Goal: Information Seeking & Learning: Find specific fact

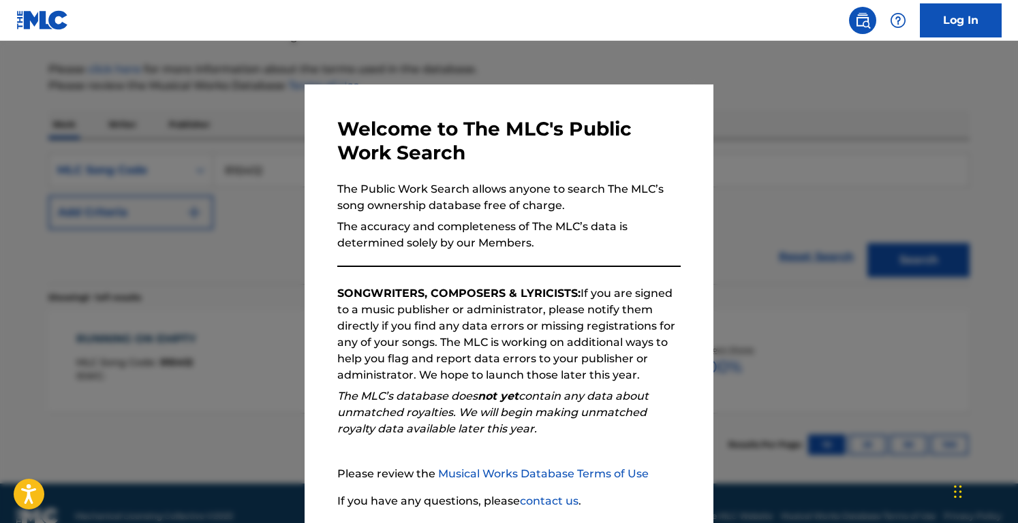
click at [247, 334] on div at bounding box center [509, 302] width 1018 height 523
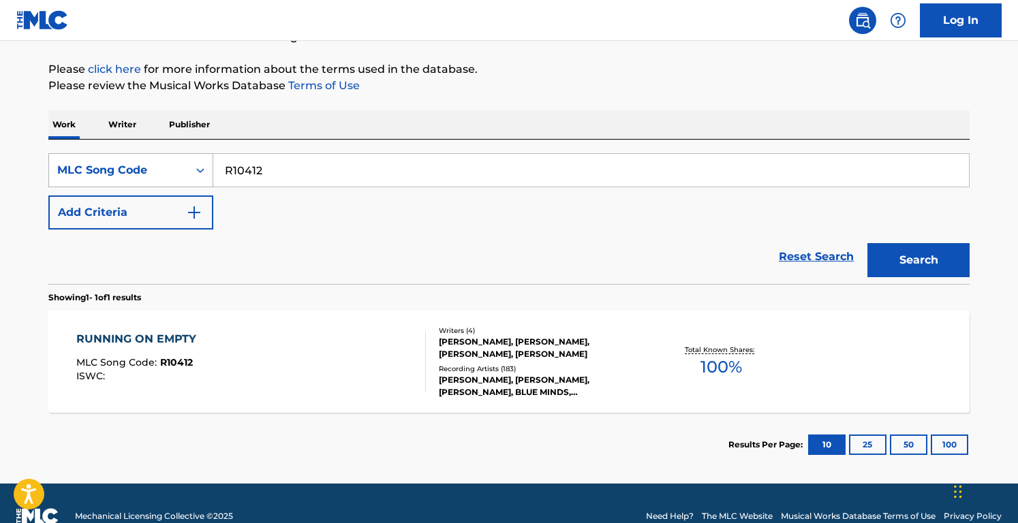
drag, startPoint x: 297, startPoint y: 163, endPoint x: 127, endPoint y: 162, distance: 170.3
click at [127, 162] on div "SearchWithCriteriab8e617d4-290d-47e3-bcd1-de7a2cb52b43 MLC Song Code R10412" at bounding box center [508, 170] width 921 height 34
paste input "A49120"
type input "A49120"
click at [505, 243] on button "Search" at bounding box center [918, 260] width 102 height 34
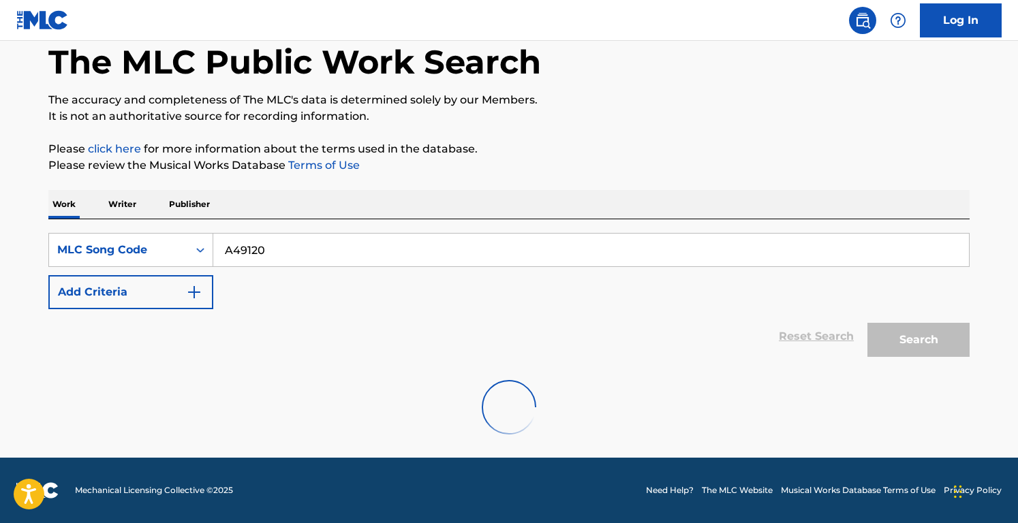
scroll to position [150, 0]
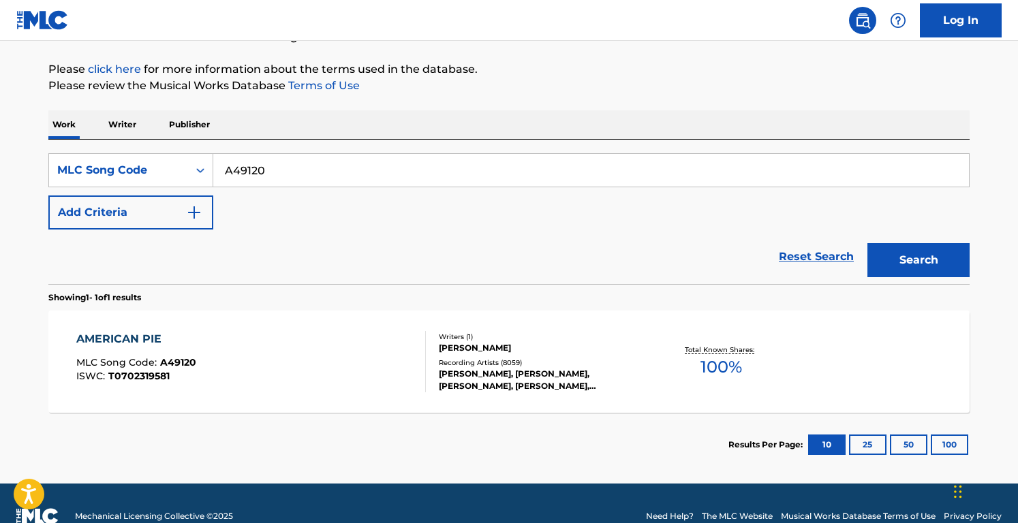
click at [364, 366] on div "AMERICAN PIE MLC Song Code : A49120 ISWC : T0702319581" at bounding box center [251, 361] width 350 height 61
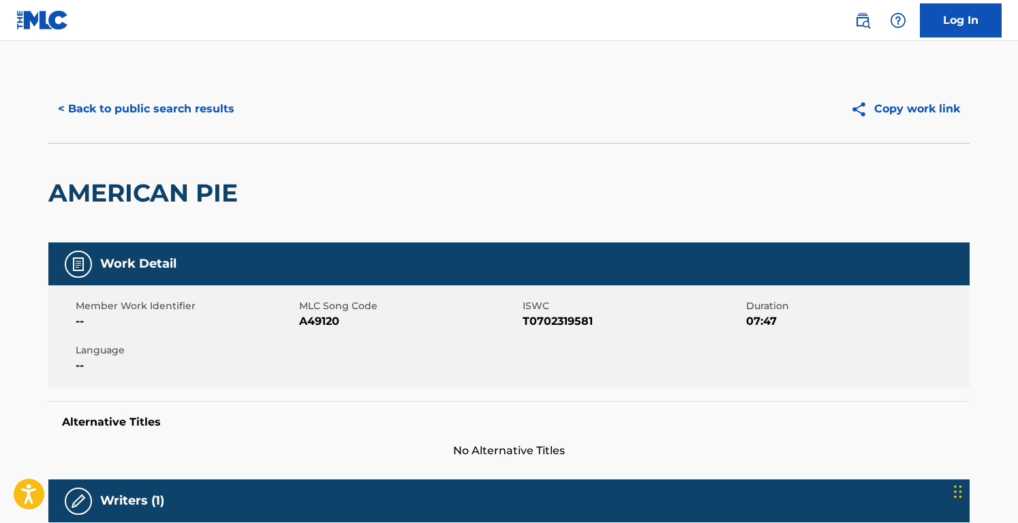
click at [310, 315] on span "A49120" at bounding box center [409, 321] width 220 height 16
copy span "A49120"
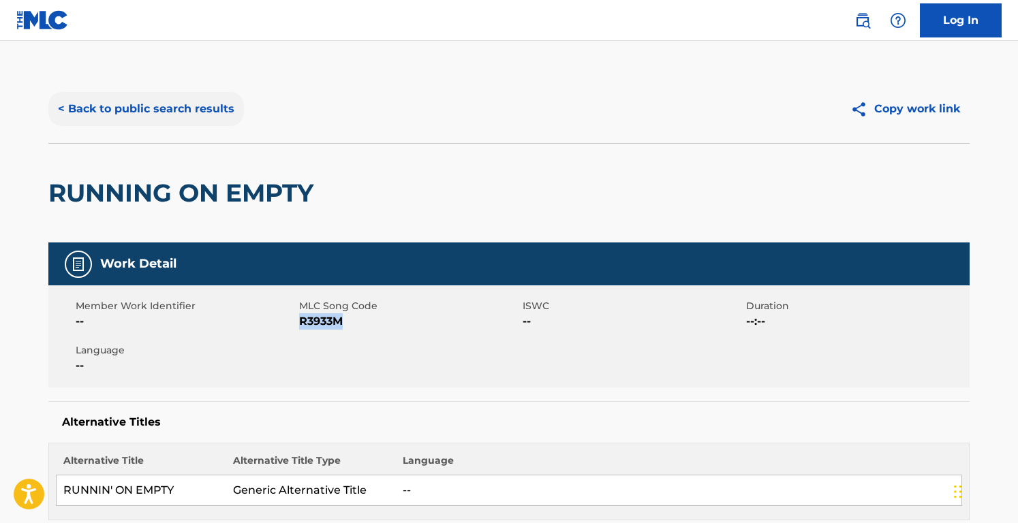
click at [162, 106] on button "< Back to public search results" at bounding box center [145, 109] width 195 height 34
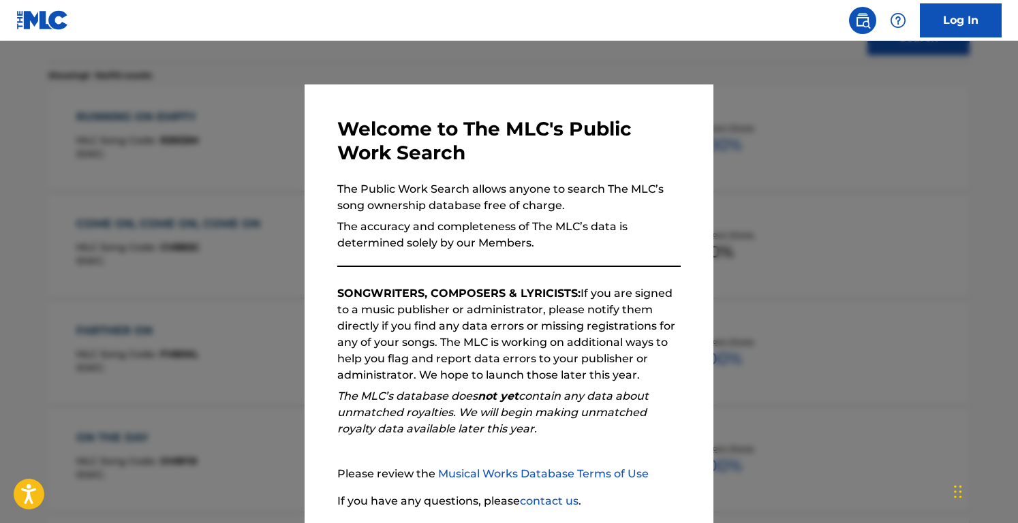
click at [221, 123] on div at bounding box center [509, 302] width 1018 height 523
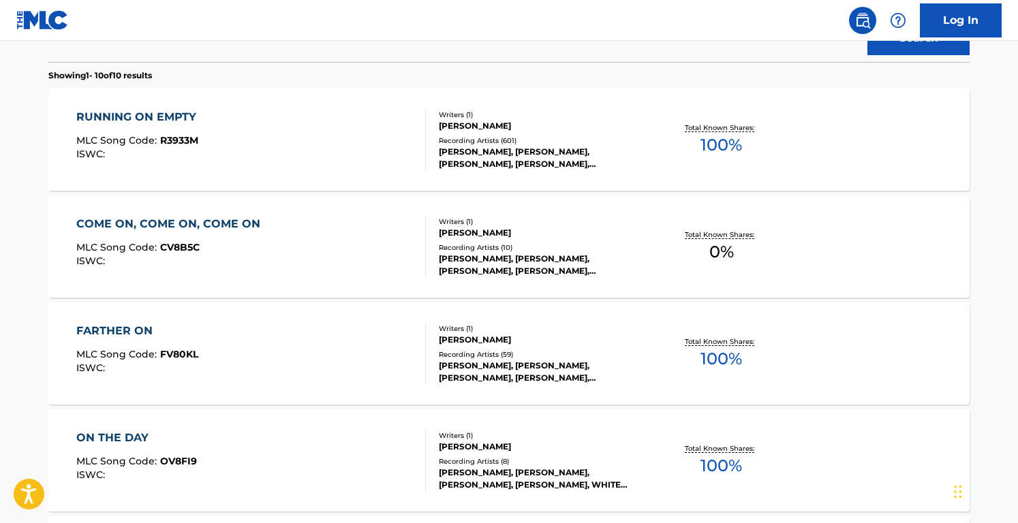
scroll to position [0, 0]
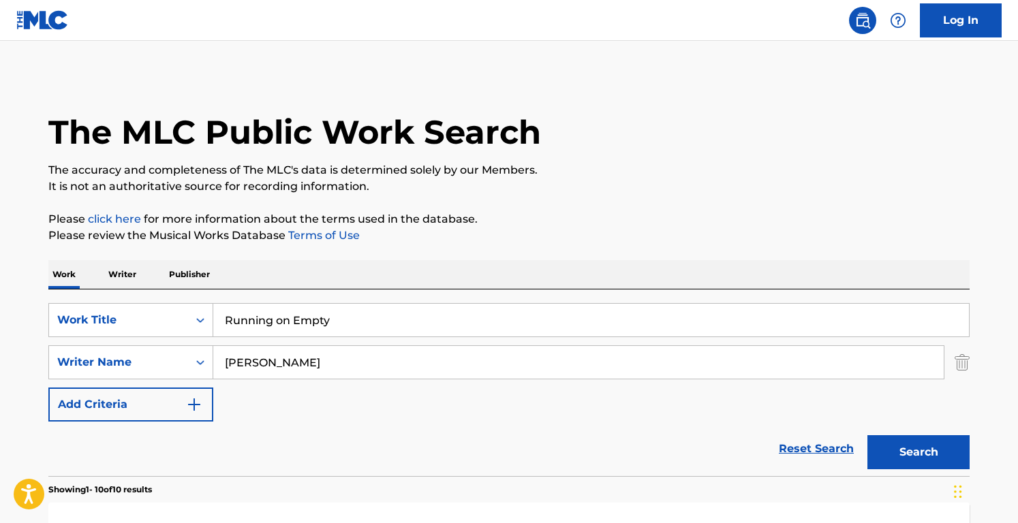
drag, startPoint x: 369, startPoint y: 325, endPoint x: 121, endPoint y: 283, distance: 251.4
paste input "American Pie"
type input "American Pie"
drag, startPoint x: 334, startPoint y: 364, endPoint x: 82, endPoint y: 320, distance: 255.1
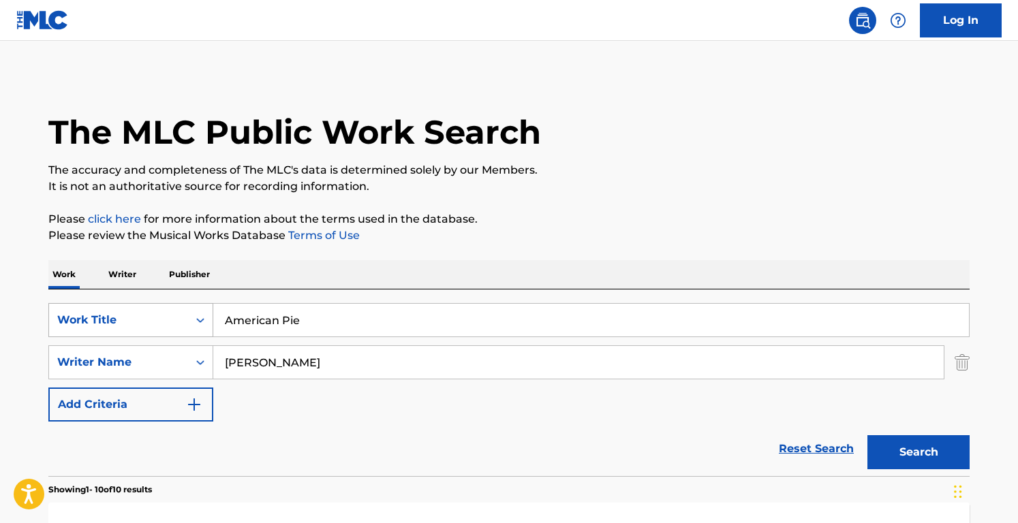
click at [82, 320] on div "SearchWithCriteriacd003c52-71ff-4130-b737-9b6f11f31932 Work Title American Pie …" at bounding box center [508, 362] width 921 height 119
type input "[PERSON_NAME]"
click at [867, 435] on button "Search" at bounding box center [918, 452] width 102 height 34
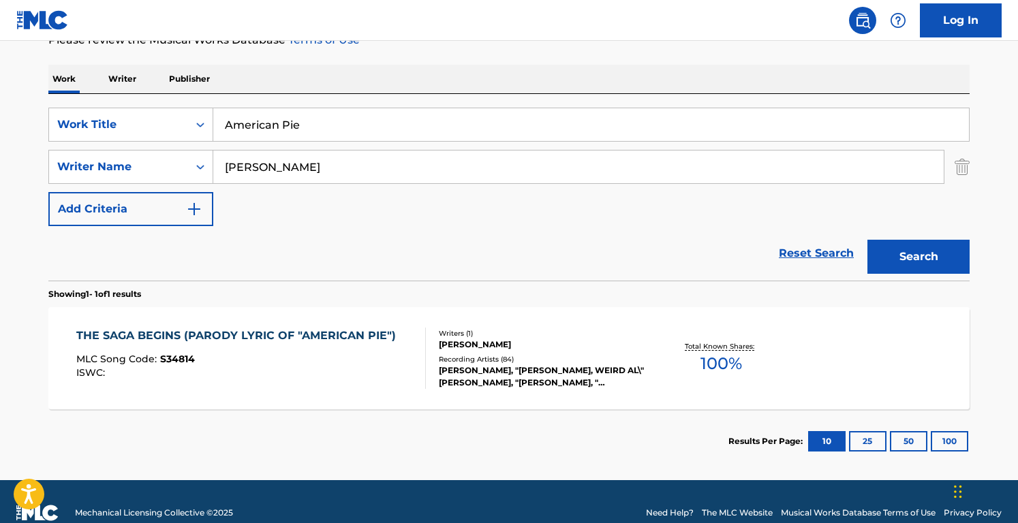
scroll to position [218, 0]
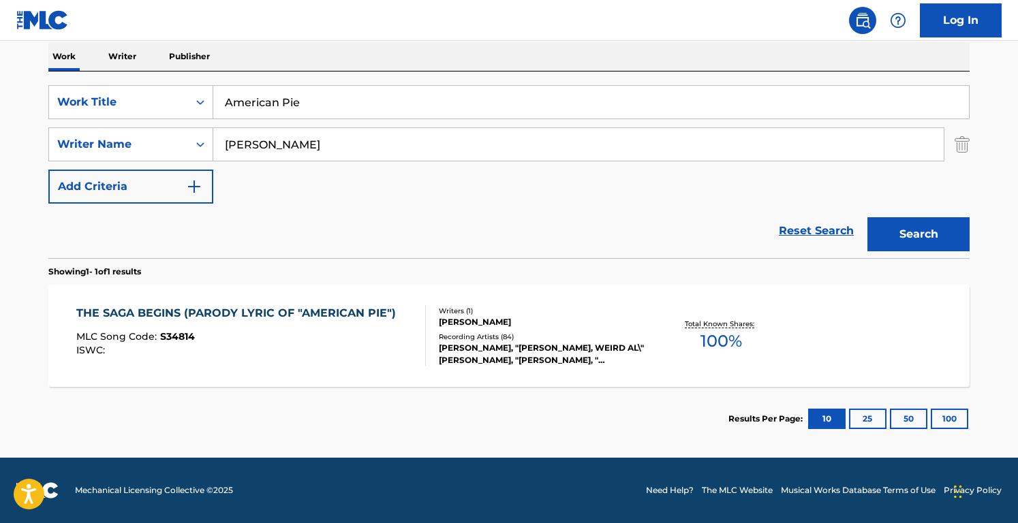
click at [430, 281] on section "THE SAGA BEGINS (PARODY LYRIC OF "AMERICAN PIE") MLC Song Code : S34814 ISWC : …" at bounding box center [508, 332] width 921 height 109
click at [377, 329] on div "THE SAGA BEGINS (PARODY LYRIC OF "AMERICAN PIE") MLC Song Code : S34814 ISWC :" at bounding box center [239, 335] width 326 height 61
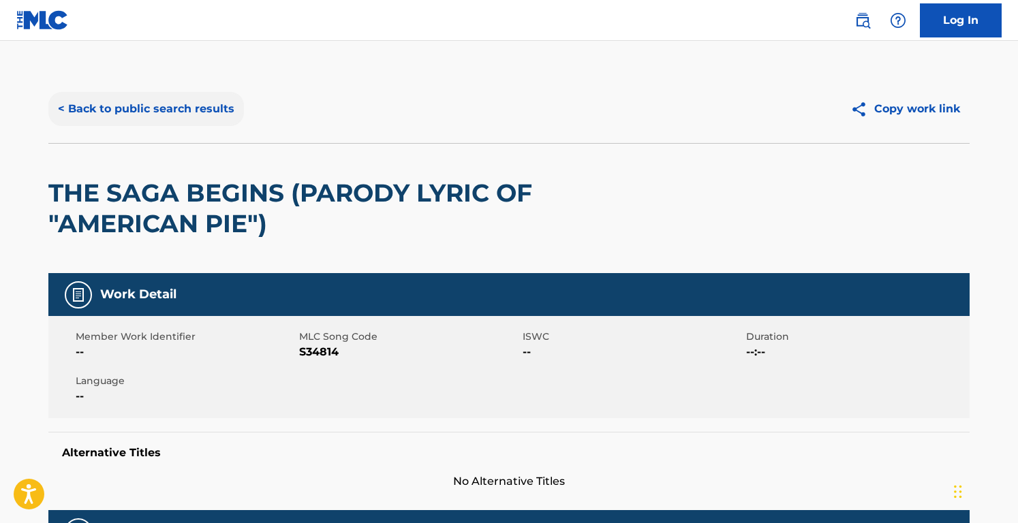
click at [163, 122] on button "< Back to public search results" at bounding box center [145, 109] width 195 height 34
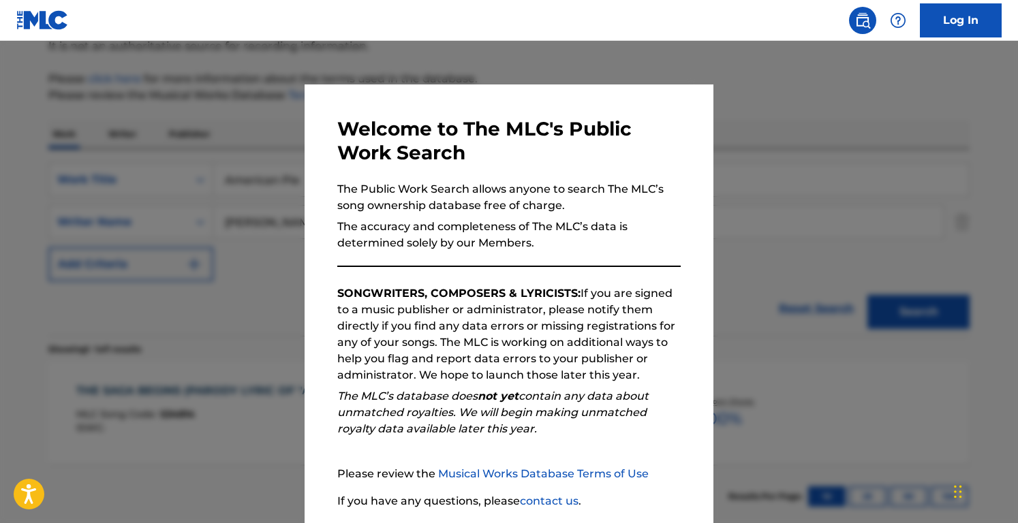
click at [254, 234] on div at bounding box center [509, 302] width 1018 height 523
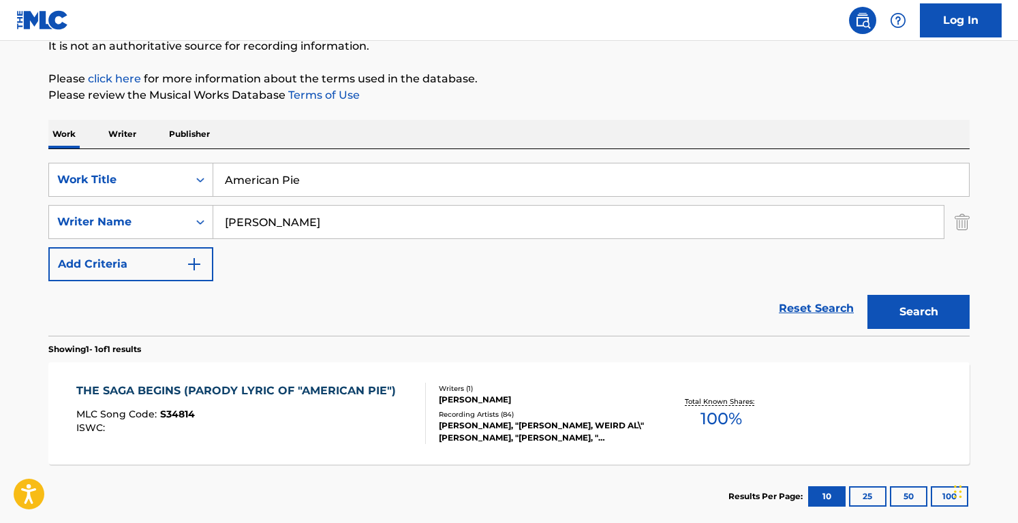
click at [329, 213] on input "[PERSON_NAME]" at bounding box center [578, 222] width 730 height 33
paste input "[PERSON_NAME]"
click at [867, 295] on button "Search" at bounding box center [918, 312] width 102 height 34
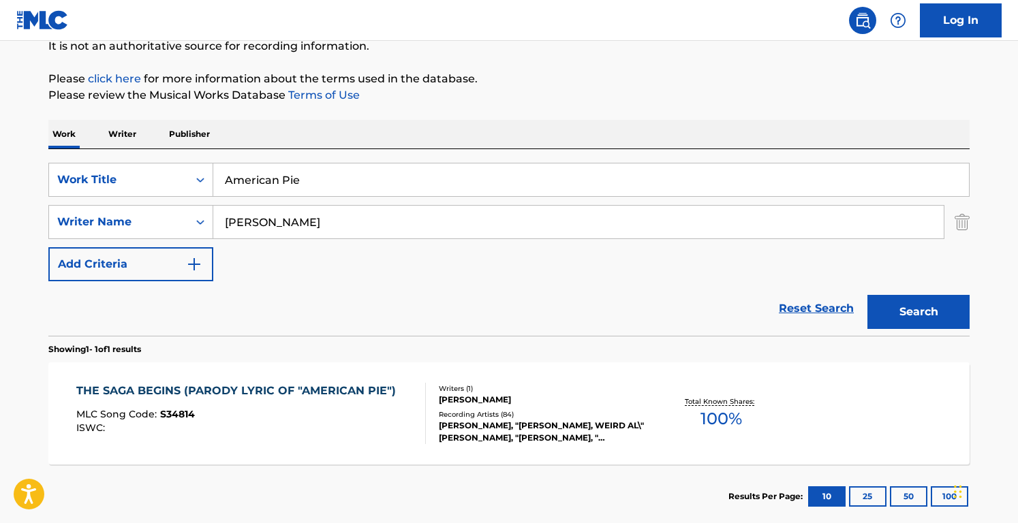
click at [478, 302] on div "Reset Search Search" at bounding box center [508, 308] width 921 height 54
drag, startPoint x: 389, startPoint y: 230, endPoint x: 145, endPoint y: 186, distance: 247.7
click at [145, 186] on div "SearchWithCriteriacd003c52-71ff-4130-b737-9b6f11f31932 Work Title American Pie …" at bounding box center [508, 222] width 921 height 119
paste input "ald"
type input "[PERSON_NAME]"
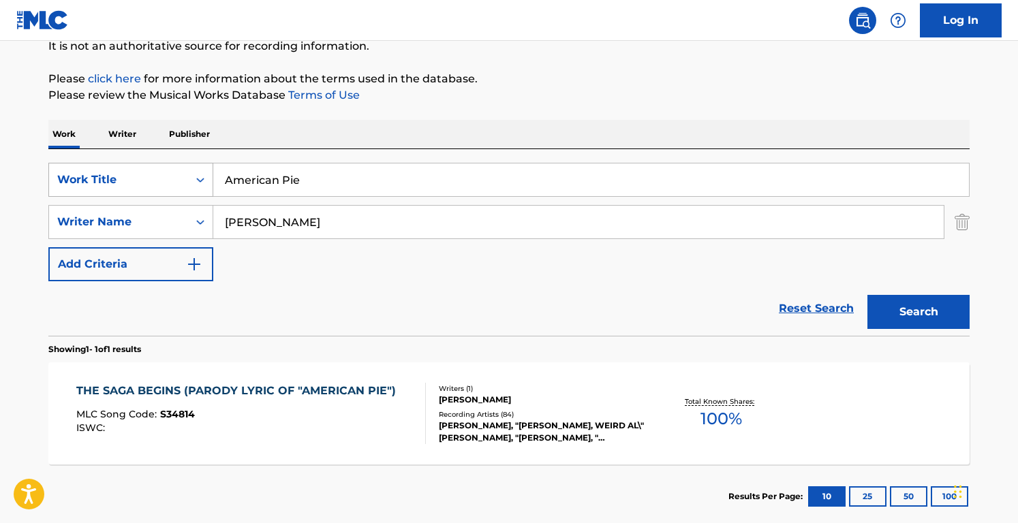
click at [867, 295] on button "Search" at bounding box center [918, 312] width 102 height 34
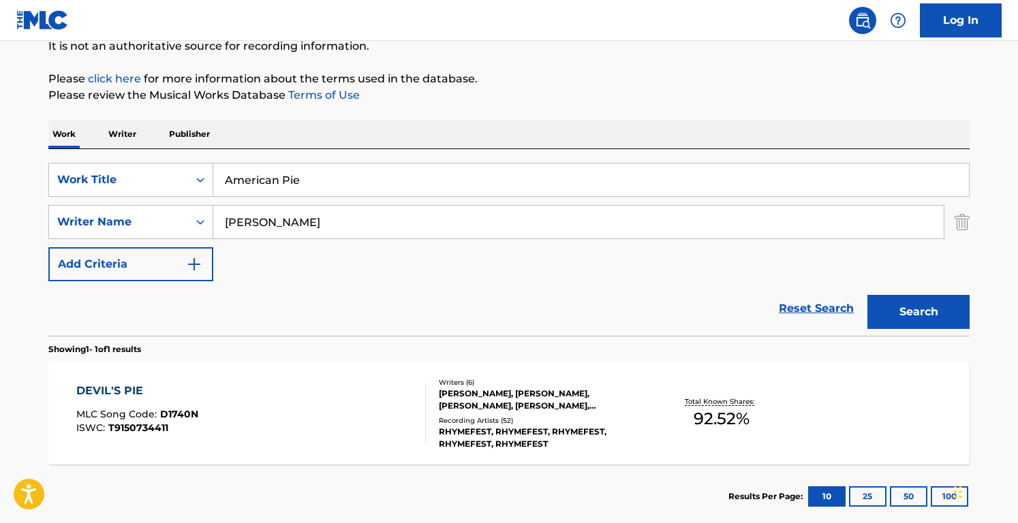
click at [394, 262] on div "SearchWithCriteriacd003c52-71ff-4130-b737-9b6f11f31932 Work Title American Pie …" at bounding box center [508, 222] width 921 height 119
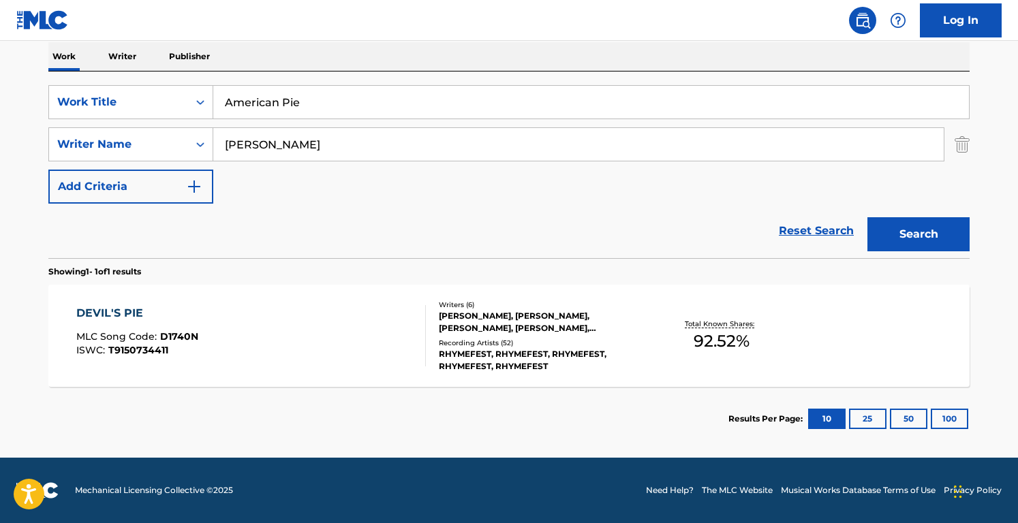
scroll to position [0, 0]
